Goal: Task Accomplishment & Management: Use online tool/utility

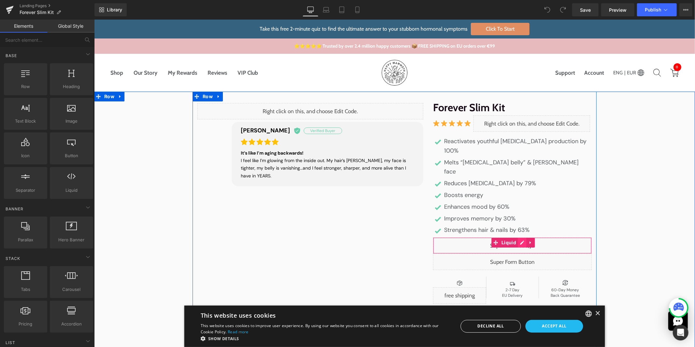
click at [521, 237] on div "Liquid" at bounding box center [512, 245] width 159 height 16
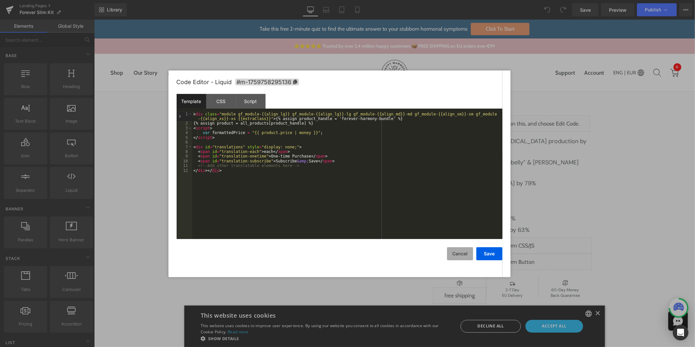
click at [465, 254] on button "Cancel" at bounding box center [460, 253] width 26 height 13
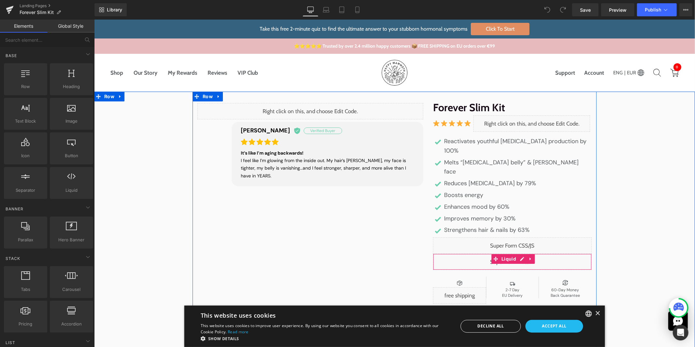
click at [519, 253] on div "Liquid" at bounding box center [512, 261] width 159 height 16
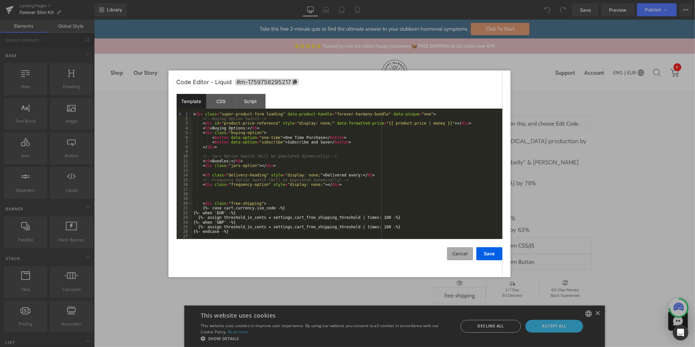
click at [452, 251] on button "Cancel" at bounding box center [460, 253] width 26 height 13
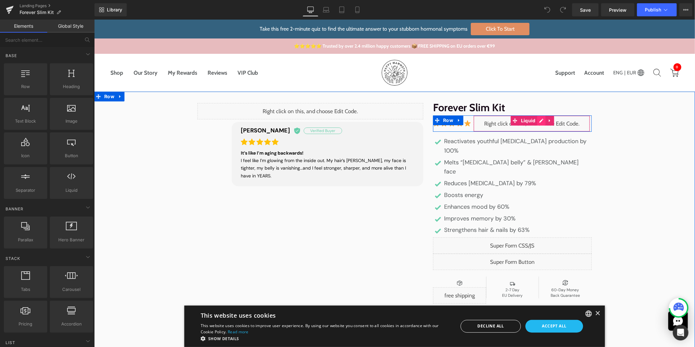
click at [538, 124] on div "Liquid" at bounding box center [531, 123] width 117 height 16
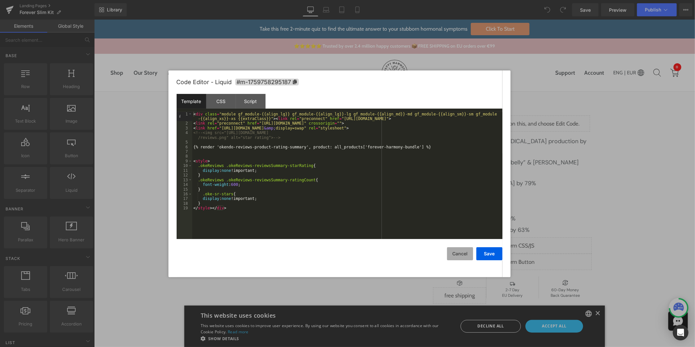
click at [456, 257] on button "Cancel" at bounding box center [460, 253] width 26 height 13
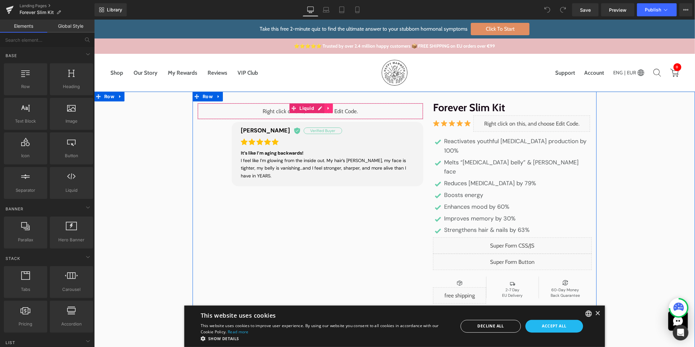
click at [324, 109] on link at bounding box center [328, 108] width 8 height 10
click at [304, 107] on div "Liquid" at bounding box center [310, 111] width 226 height 16
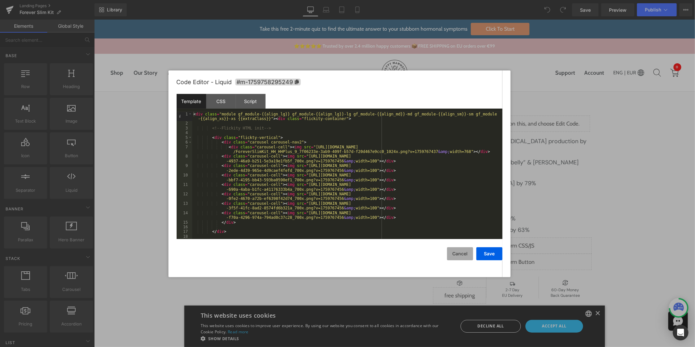
click at [461, 255] on button "Cancel" at bounding box center [460, 253] width 26 height 13
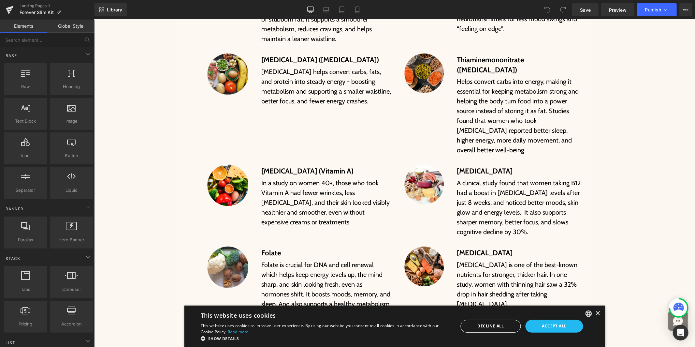
scroll to position [4509, 0]
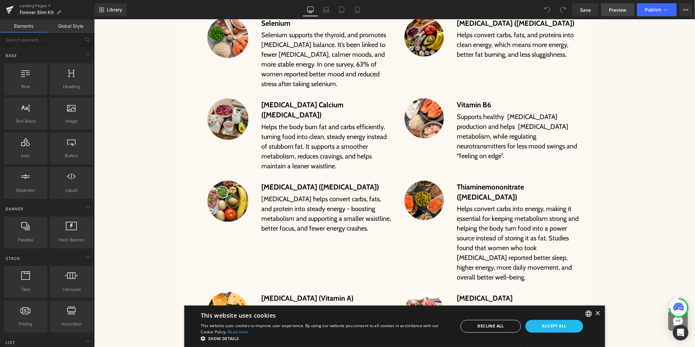
click at [614, 11] on span "Preview" at bounding box center [618, 10] width 18 height 7
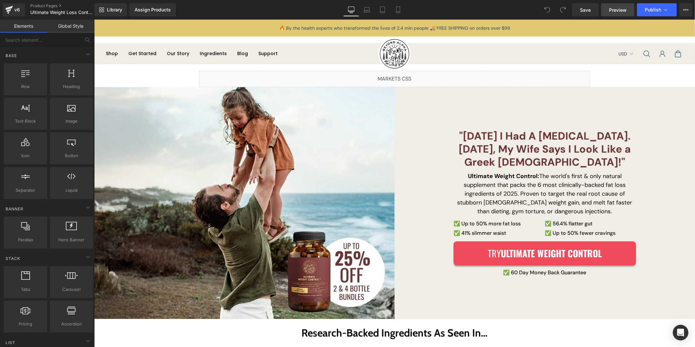
click at [616, 13] on link "Preview" at bounding box center [617, 9] width 33 height 13
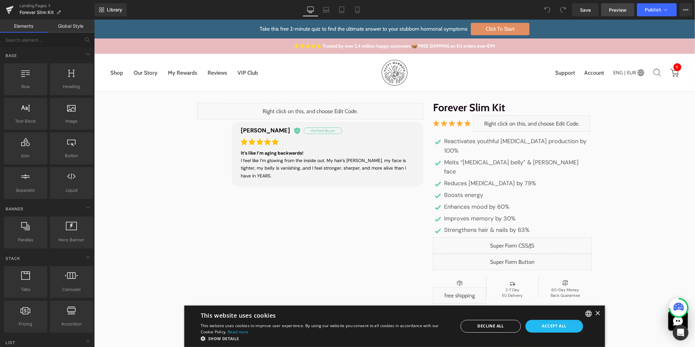
click at [613, 9] on span "Preview" at bounding box center [618, 10] width 18 height 7
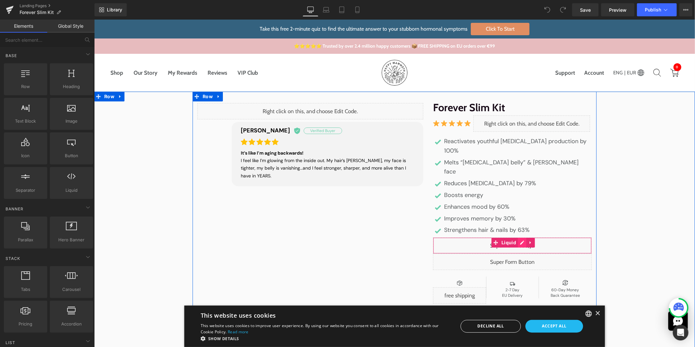
click at [519, 237] on div "Liquid" at bounding box center [512, 245] width 159 height 16
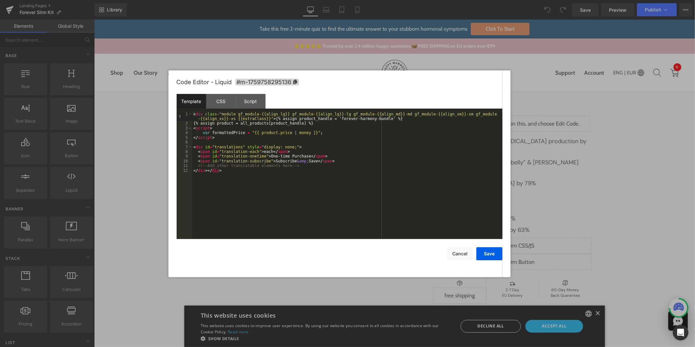
click at [229, 93] on div "Code Editor - Liquid #m-1759758295136" at bounding box center [340, 81] width 326 height 23
click at [229, 101] on div "CSS" at bounding box center [221, 101] width 30 height 15
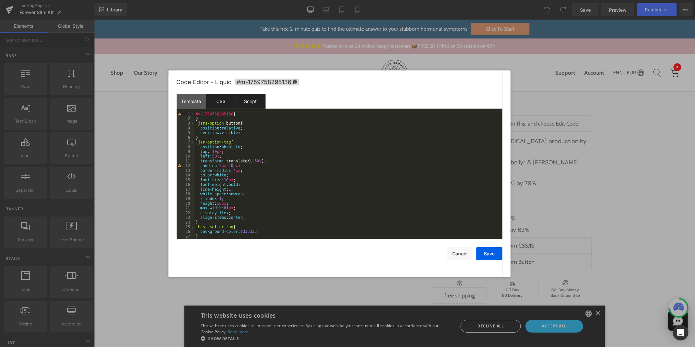
click at [245, 102] on div "Script" at bounding box center [251, 101] width 30 height 15
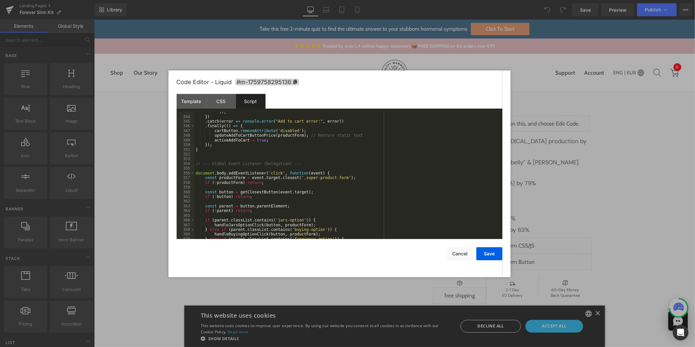
scroll to position [1860, 0]
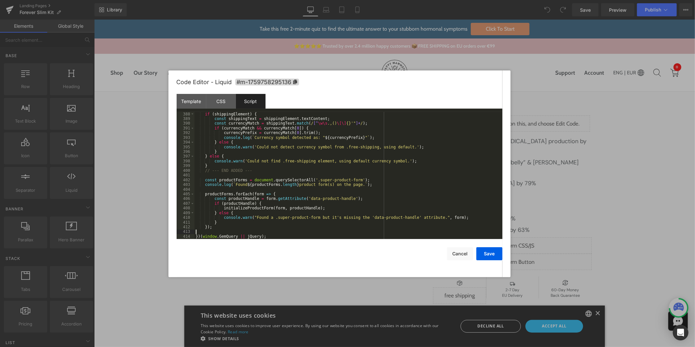
click at [298, 234] on div "if ( shippingElement ) { const shippingText = shippingElement . textContent ; c…" at bounding box center [347, 180] width 305 height 137
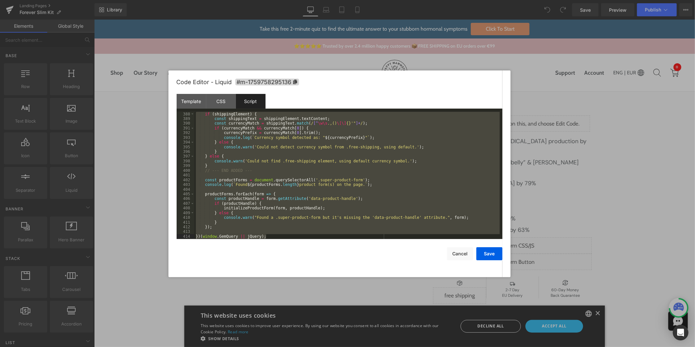
click at [308, 170] on div "if ( shippingElement ) { const shippingText = shippingElement . textContent ; c…" at bounding box center [347, 180] width 305 height 137
click at [198, 101] on div "Template" at bounding box center [192, 101] width 30 height 15
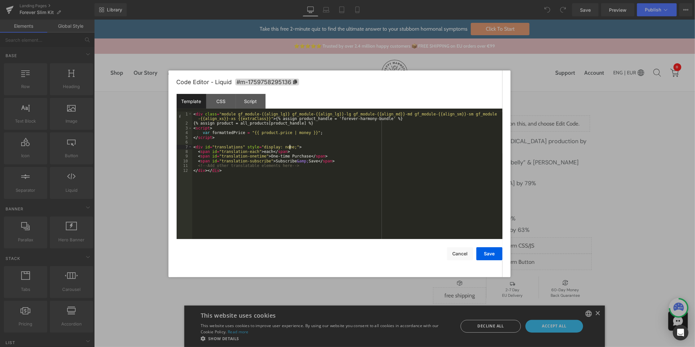
click at [289, 146] on div "< div class = "module gf_module-{{align_lg}} gf_module-{{align_lg}}-lg gf_modul…" at bounding box center [347, 182] width 310 height 141
click at [324, 132] on div "< div class = "module gf_module-{{align_lg}} gf_module-{{align_lg}}-lg gf_modul…" at bounding box center [347, 182] width 310 height 141
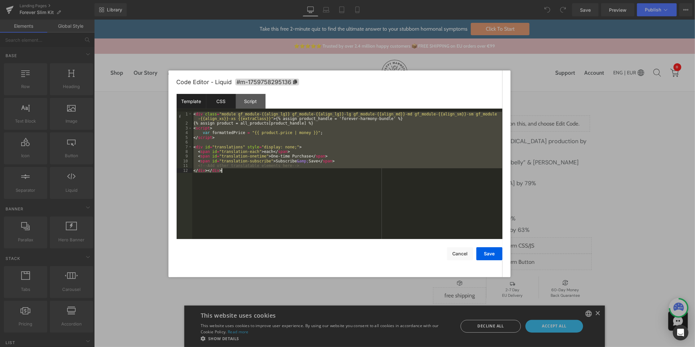
click at [227, 97] on div "CSS" at bounding box center [221, 101] width 30 height 15
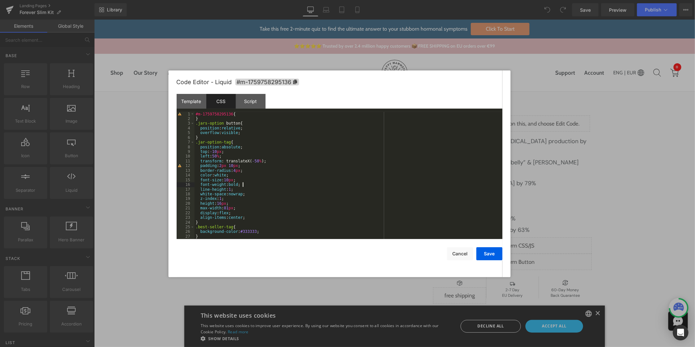
click at [273, 185] on div "#m-1759758295136 { } .jars-option button { position : relative ; overflow : vis…" at bounding box center [347, 180] width 305 height 137
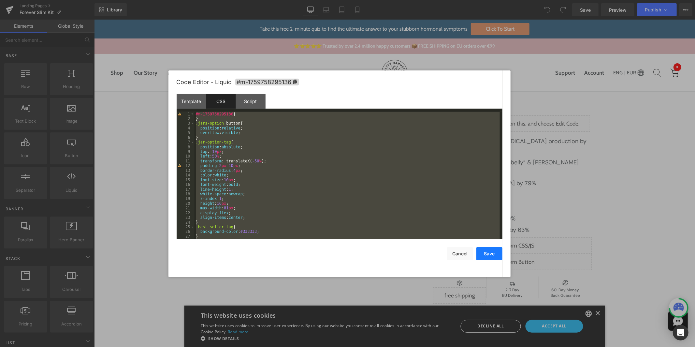
click at [485, 253] on button "Save" at bounding box center [490, 253] width 26 height 13
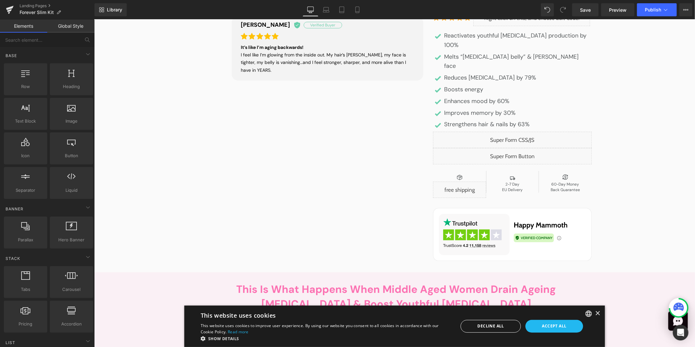
scroll to position [97, 0]
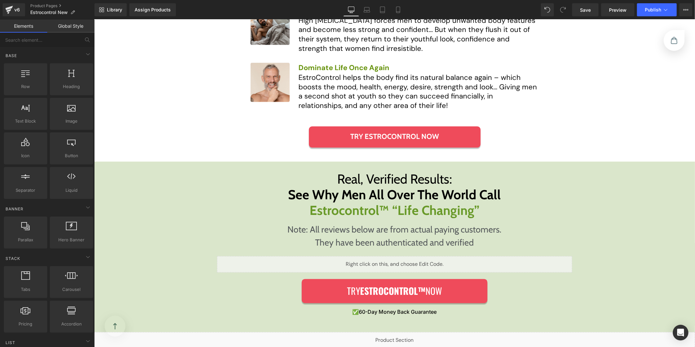
scroll to position [1051, 0]
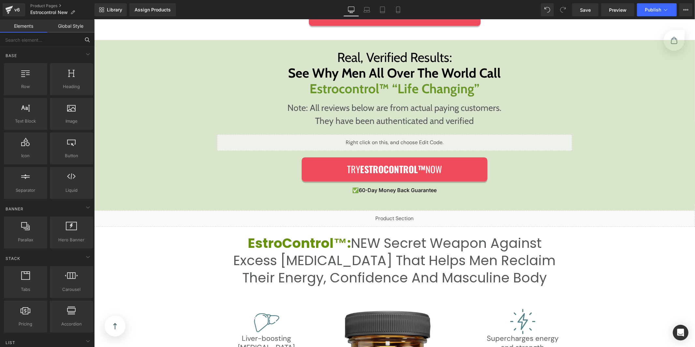
click at [52, 45] on input "text" at bounding box center [40, 40] width 80 height 14
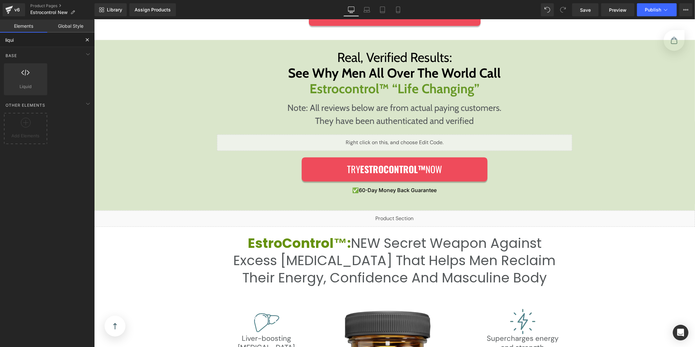
type input "liquid"
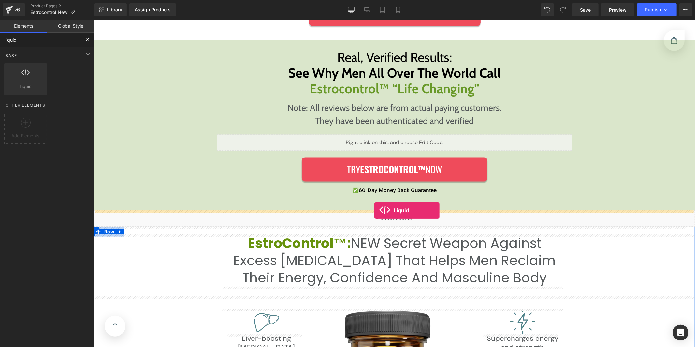
drag, startPoint x: 141, startPoint y: 95, endPoint x: 374, endPoint y: 210, distance: 260.0
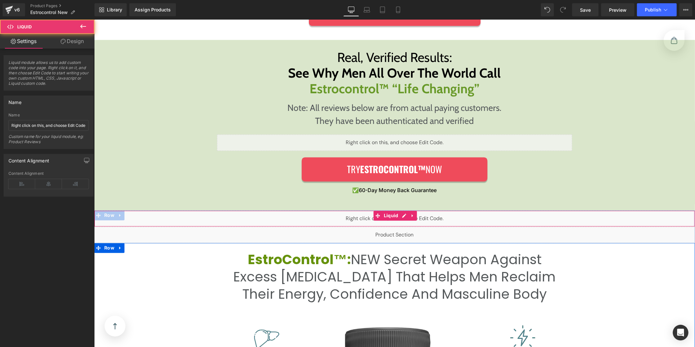
click at [398, 214] on div "Liquid" at bounding box center [394, 218] width 601 height 16
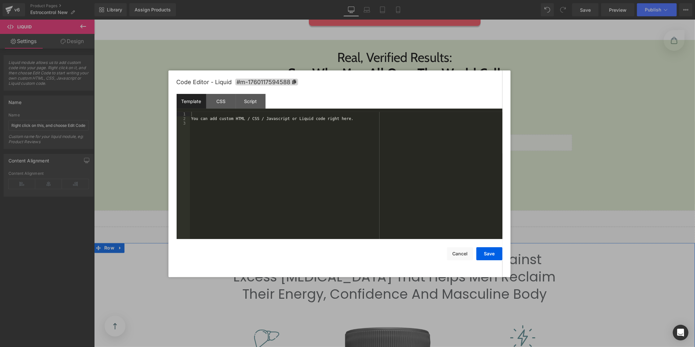
click at [268, 117] on div "You can add custom HTML / CSS / Javascript or Liquid code right here." at bounding box center [346, 180] width 313 height 137
click at [244, 104] on div "Script" at bounding box center [251, 101] width 30 height 15
click at [247, 134] on div "( function ( jQuery ) { // var $module = jQuery('#m-1760117594588').children('.…" at bounding box center [346, 180] width 313 height 137
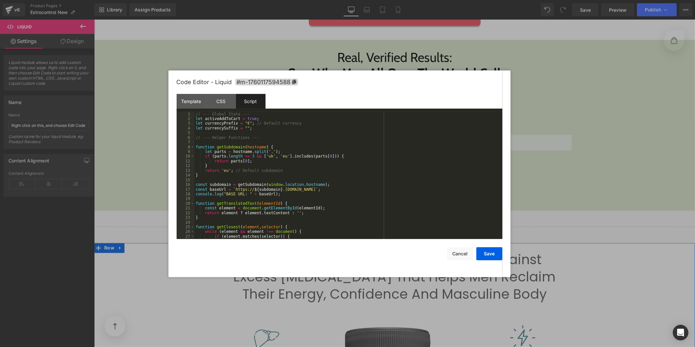
scroll to position [0, 0]
click at [313, 190] on div "// --- Global State --- let activeAddToCart = true ; let currencyPrefix = "€" ;…" at bounding box center [347, 180] width 305 height 137
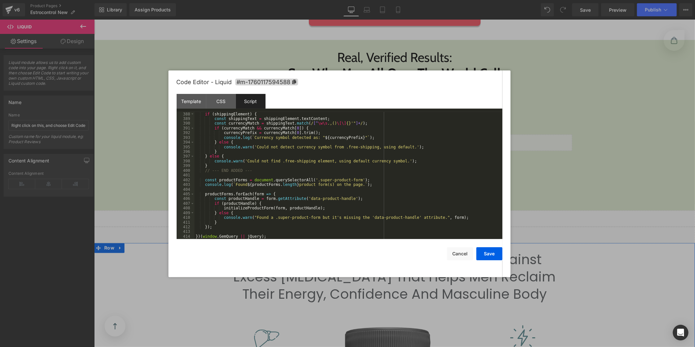
scroll to position [1860, 0]
click at [212, 106] on div "CSS" at bounding box center [221, 101] width 30 height 15
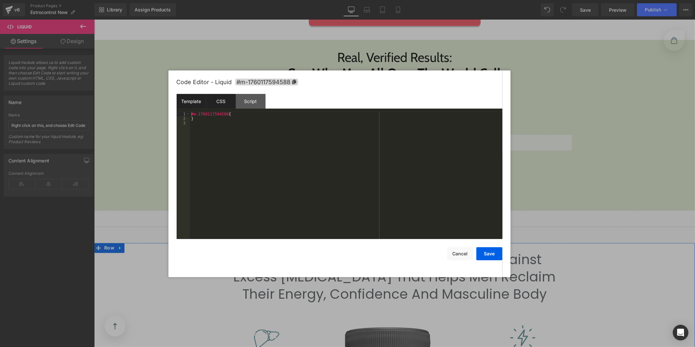
click at [197, 102] on div "Template" at bounding box center [192, 101] width 30 height 15
click at [237, 104] on div "Script" at bounding box center [251, 101] width 30 height 15
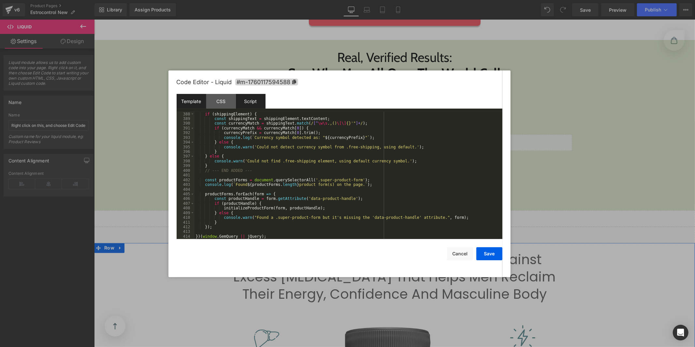
click at [202, 104] on div "Template" at bounding box center [192, 101] width 30 height 15
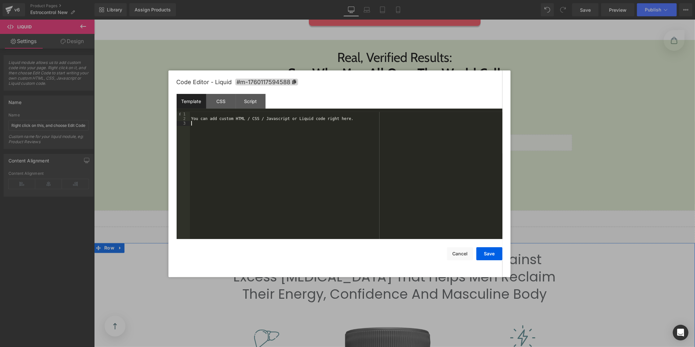
click at [242, 128] on div "You can add custom HTML / CSS / Javascript or Liquid code right here." at bounding box center [346, 180] width 313 height 137
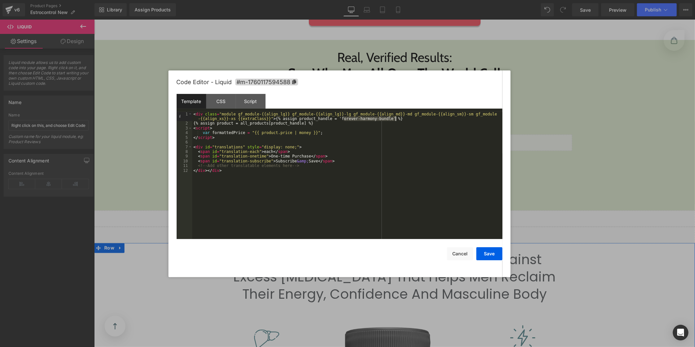
drag, startPoint x: 343, startPoint y: 120, endPoint x: 394, endPoint y: 120, distance: 50.9
click at [394, 120] on div "< div class = "module gf_module-{{align_lg}} gf_module-{{align_lg}}-lg gf_modul…" at bounding box center [347, 182] width 310 height 141
click at [267, 126] on div "< div class = "module gf_module-{{align_lg}} gf_module-{{align_lg}}-lg gf_modul…" at bounding box center [347, 182] width 310 height 141
click at [222, 106] on div "CSS" at bounding box center [221, 101] width 30 height 15
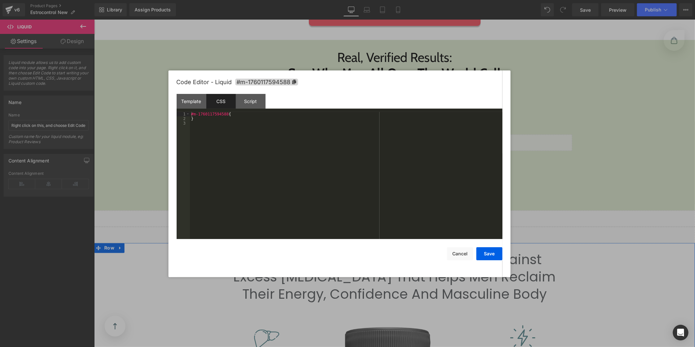
click at [241, 150] on div "#m-1760117594588 { }" at bounding box center [346, 180] width 313 height 137
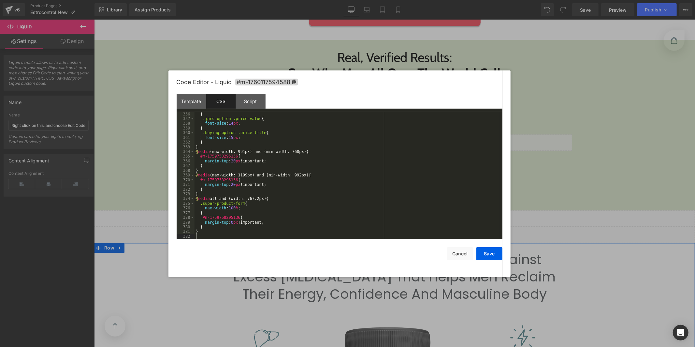
scroll to position [1671, 0]
click at [491, 255] on button "Save" at bounding box center [490, 253] width 26 height 13
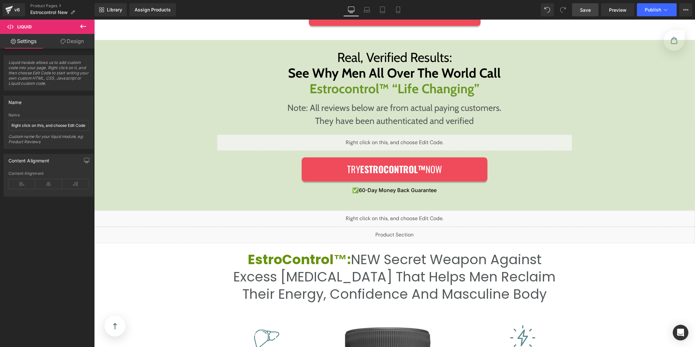
click at [593, 12] on link "Save" at bounding box center [585, 9] width 26 height 13
click at [612, 9] on span "Preview" at bounding box center [618, 10] width 18 height 7
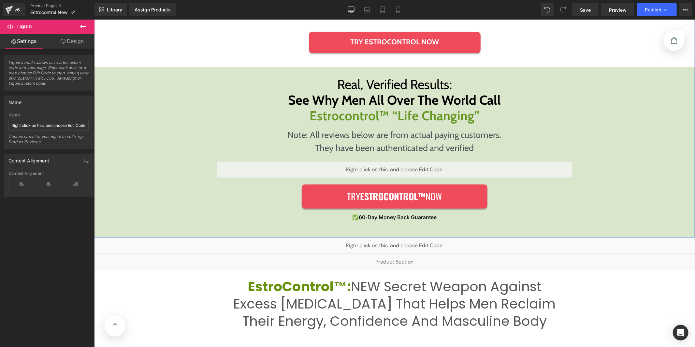
scroll to position [1030, 0]
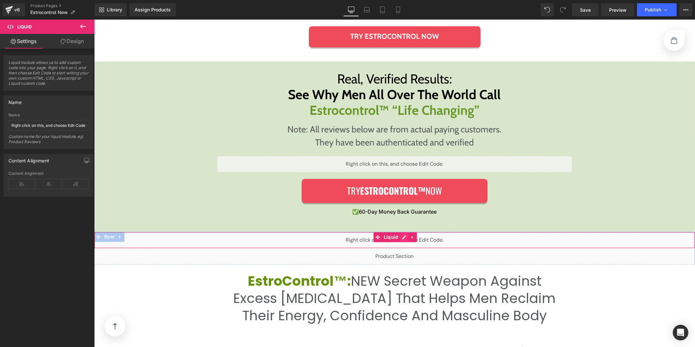
click at [403, 239] on div "Liquid" at bounding box center [394, 240] width 601 height 16
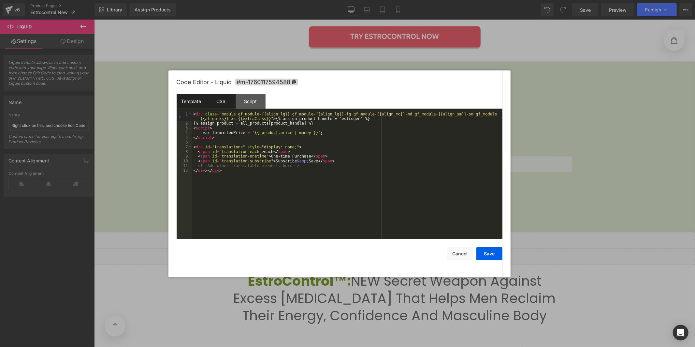
click at [224, 104] on div "CSS" at bounding box center [221, 101] width 30 height 15
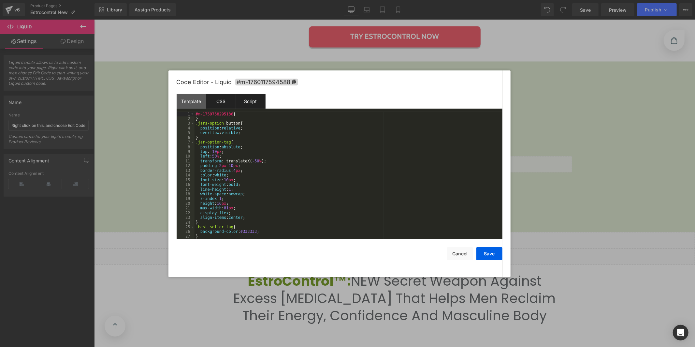
click at [243, 104] on div "Script" at bounding box center [251, 101] width 30 height 15
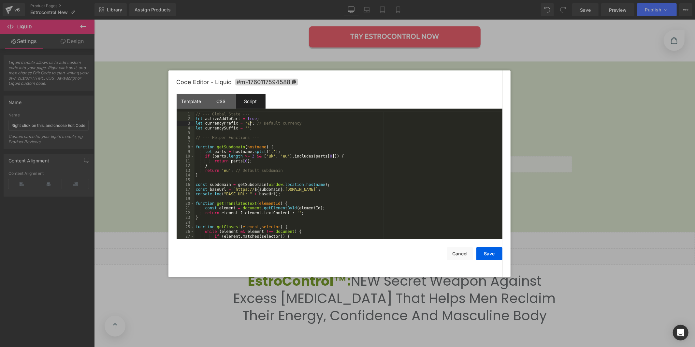
click at [250, 125] on div "// --- Global State --- let activeAddToCart = true ; let currencyPrefix = "€" ;…" at bounding box center [347, 180] width 305 height 137
click at [489, 252] on button "Save" at bounding box center [490, 253] width 26 height 13
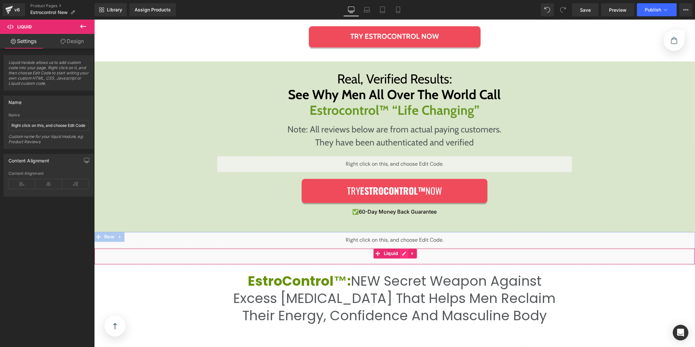
click at [398, 254] on div "Liquid" at bounding box center [394, 256] width 601 height 16
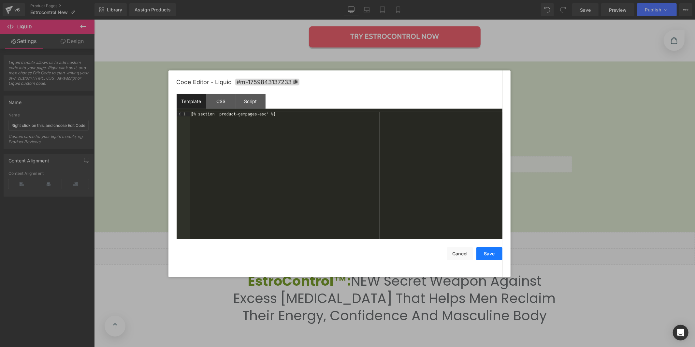
click at [481, 258] on button "Save" at bounding box center [490, 253] width 26 height 13
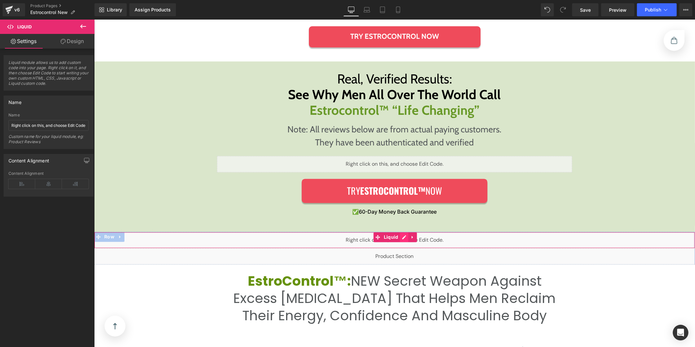
click at [404, 238] on div "Liquid" at bounding box center [394, 240] width 601 height 16
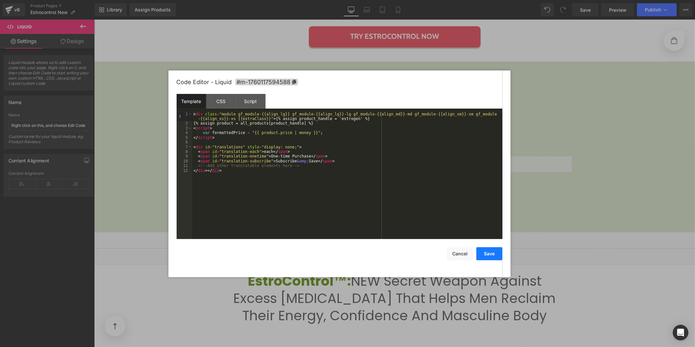
click at [492, 256] on button "Save" at bounding box center [490, 253] width 26 height 13
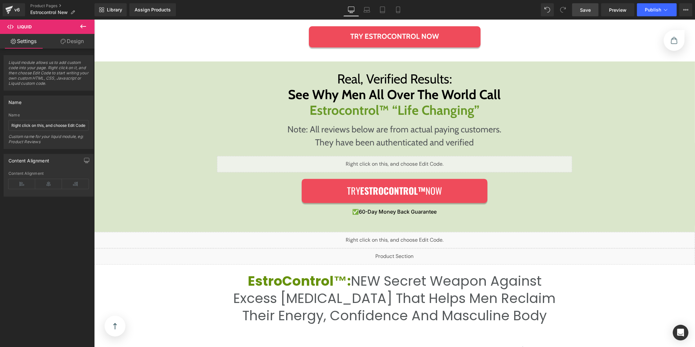
click at [588, 15] on link "Save" at bounding box center [585, 9] width 26 height 13
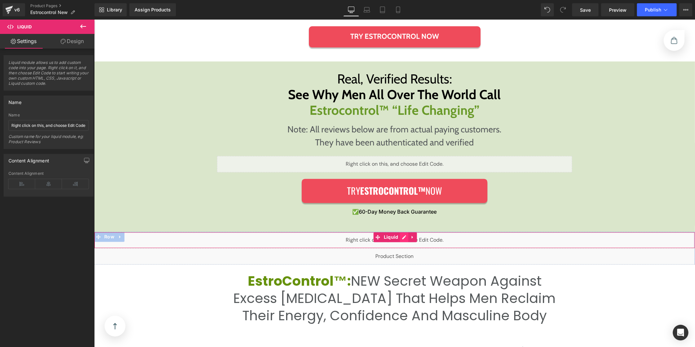
click at [402, 237] on div "Liquid" at bounding box center [394, 240] width 601 height 16
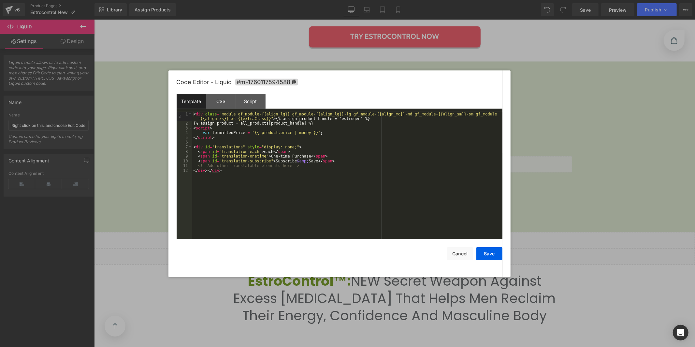
click at [360, 120] on div "< div class = "module gf_module-{{align_lg}} gf_module-{{align_lg}}-lg gf_modul…" at bounding box center [347, 182] width 310 height 141
click at [482, 252] on button "Save" at bounding box center [490, 253] width 26 height 13
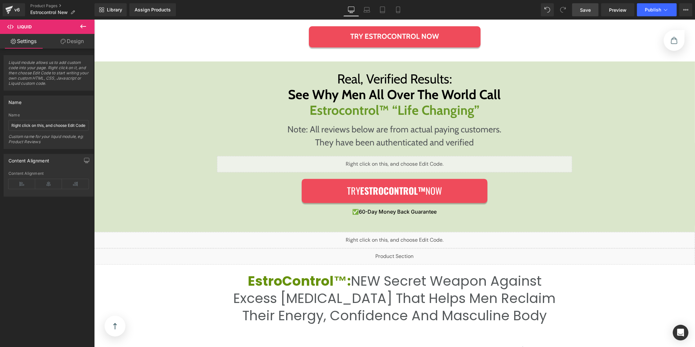
click at [591, 12] on span "Save" at bounding box center [585, 10] width 11 height 7
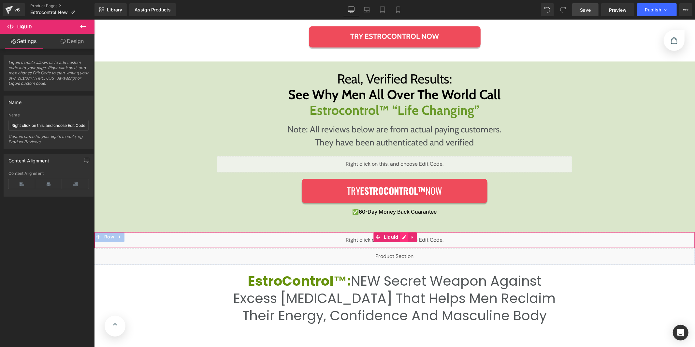
click at [401, 236] on div "Liquid" at bounding box center [394, 240] width 601 height 16
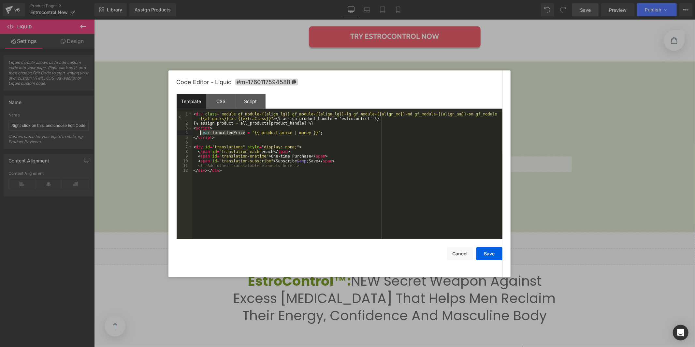
drag, startPoint x: 244, startPoint y: 132, endPoint x: 201, endPoint y: 132, distance: 42.7
click at [201, 132] on div "< div class = "module gf_module-{{align_lg}} gf_module-{{align_lg}}-lg gf_modul…" at bounding box center [347, 182] width 310 height 141
click at [252, 97] on div "Script" at bounding box center [251, 101] width 30 height 15
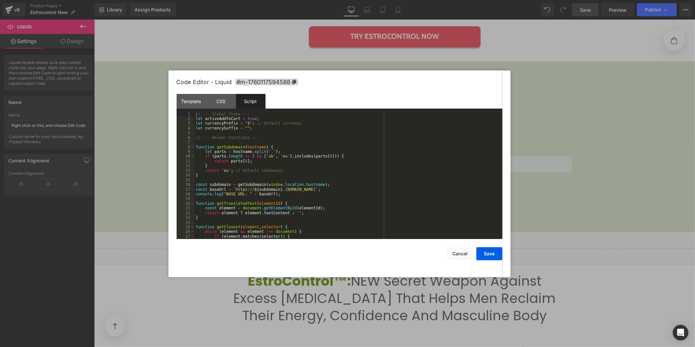
click at [228, 172] on div "// --- Global State --- let activeAddToCart = true ; let currencyPrefix = "$" ;…" at bounding box center [347, 180] width 305 height 137
click at [242, 137] on div "// --- Global State --- let activeAddToCart = true ; let currencyPrefix = "$" ;…" at bounding box center [347, 180] width 305 height 137
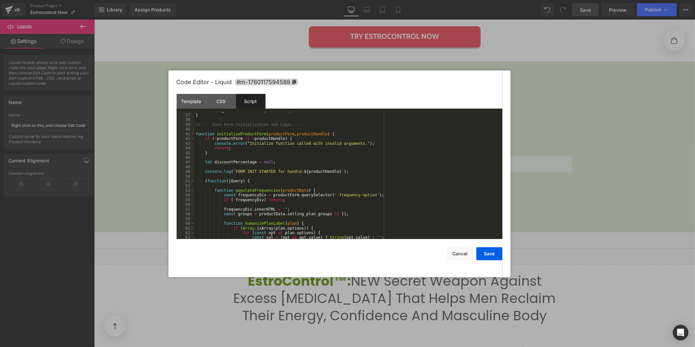
scroll to position [168, 0]
click at [330, 182] on div "return getClosest ( element , 'button' ) ; } // --- Core Form Initialization an…" at bounding box center [347, 176] width 305 height 137
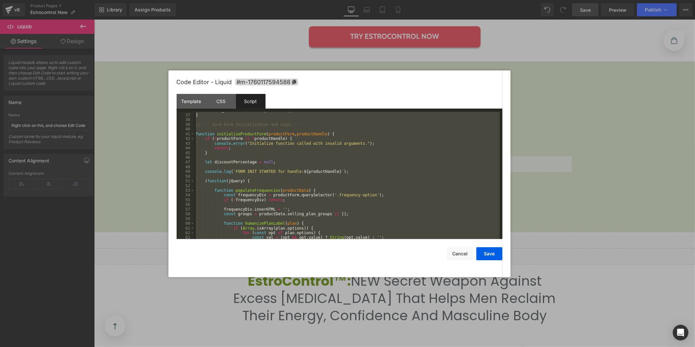
click at [291, 159] on div "return getClosest ( element , 'button' ) ; } // --- Core Form Initialization an…" at bounding box center [347, 176] width 305 height 137
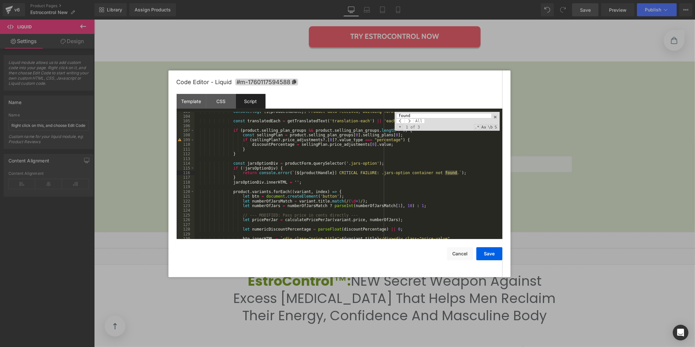
scroll to position [1860, 0]
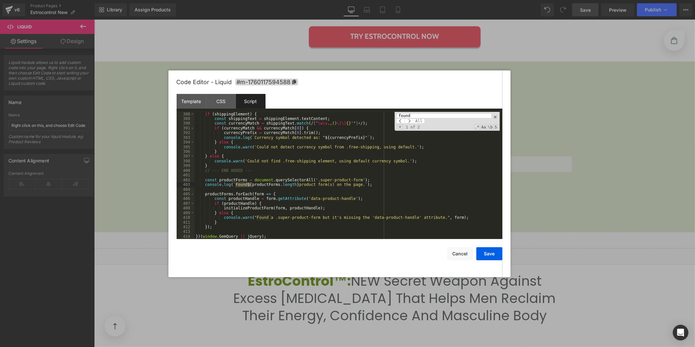
click at [316, 193] on div "if ( shippingElement ) { const shippingText = shippingElement . textContent ; c…" at bounding box center [347, 180] width 305 height 137
drag, startPoint x: 284, startPoint y: 185, endPoint x: 255, endPoint y: 185, distance: 28.7
click at [255, 185] on div "if ( shippingElement ) { const shippingText = shippingElement . textContent ; c…" at bounding box center [347, 180] width 305 height 137
type input "productForms"
drag, startPoint x: 320, startPoint y: 181, endPoint x: 362, endPoint y: 180, distance: 41.7
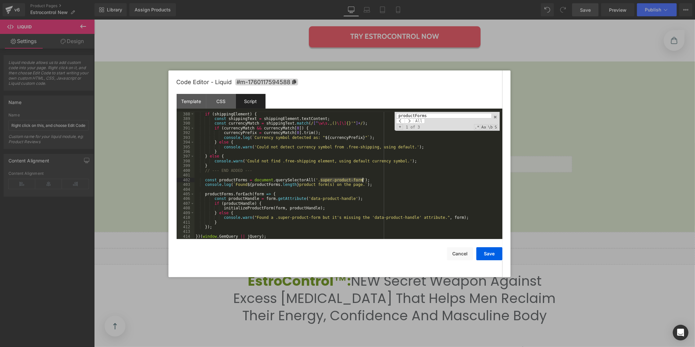
click at [362, 180] on div "if ( shippingElement ) { const shippingText = shippingElement . textContent ; c…" at bounding box center [347, 180] width 305 height 137
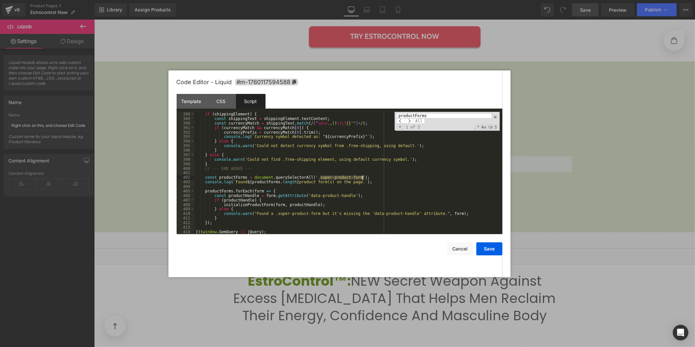
scroll to position [1784, 0]
